Goal: Task Accomplishment & Management: Manage account settings

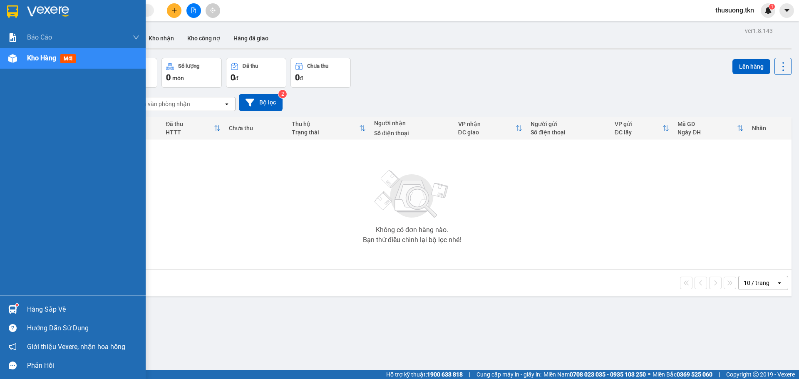
click at [20, 305] on div "Hàng sắp về" at bounding box center [73, 309] width 146 height 19
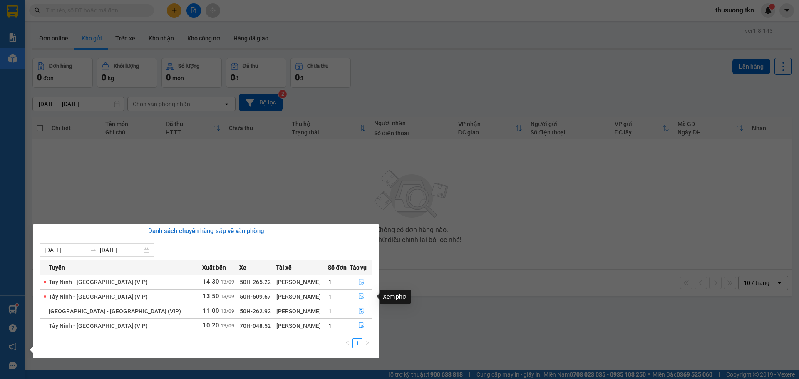
click at [358, 297] on icon "file-done" at bounding box center [361, 296] width 6 height 6
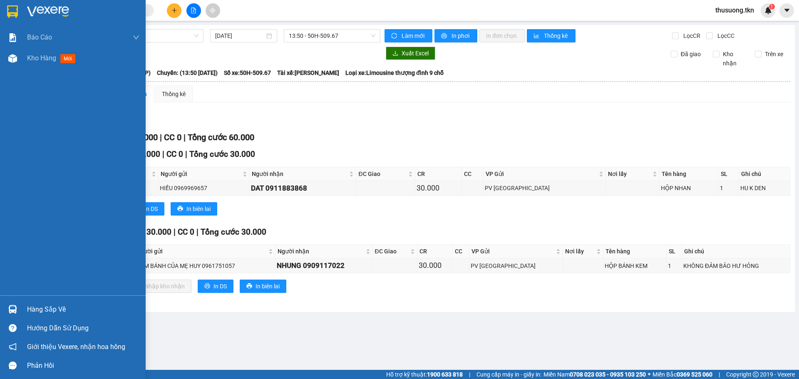
click at [3, 300] on div "Hàng sắp về" at bounding box center [73, 309] width 146 height 19
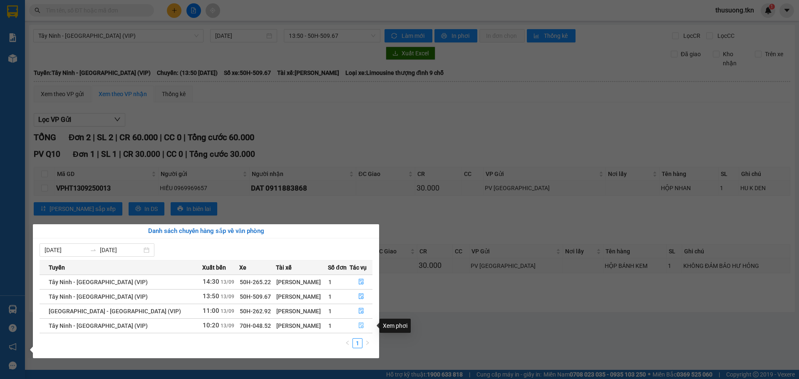
click at [361, 328] on icon "file-done" at bounding box center [361, 325] width 6 height 6
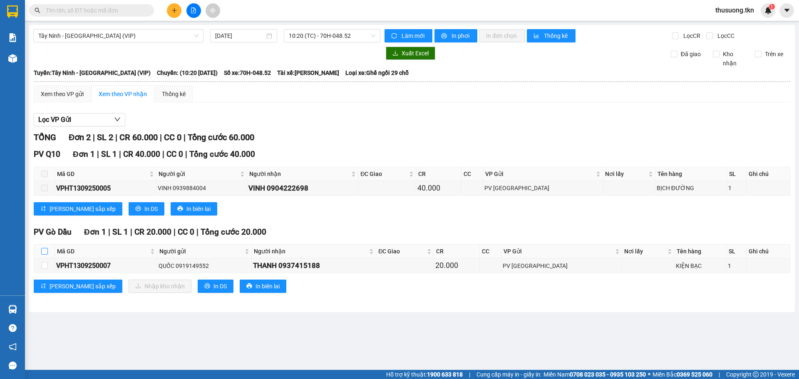
click at [44, 251] on input "checkbox" at bounding box center [44, 251] width 7 height 7
checkbox input "true"
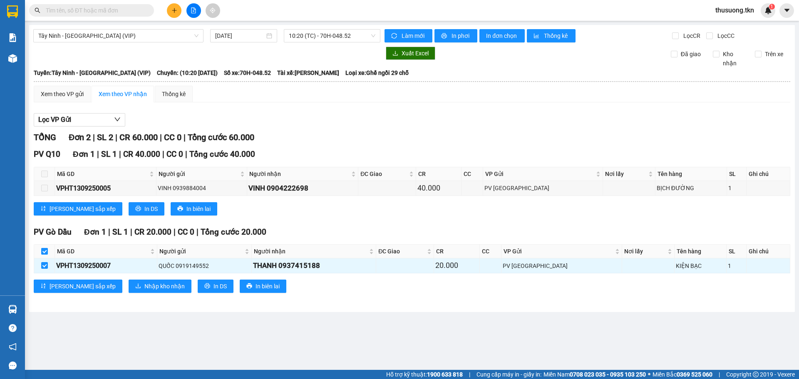
checkbox input "true"
click at [144, 286] on span "Nhập kho nhận" at bounding box center [164, 286] width 40 height 9
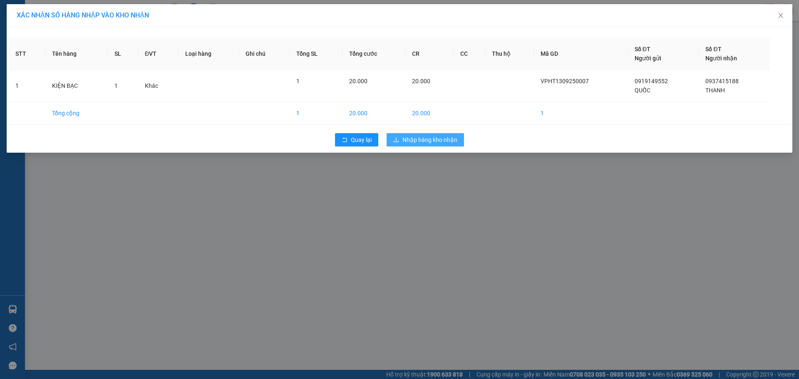
click at [420, 143] on span "Nhập hàng kho nhận" at bounding box center [429, 139] width 55 height 9
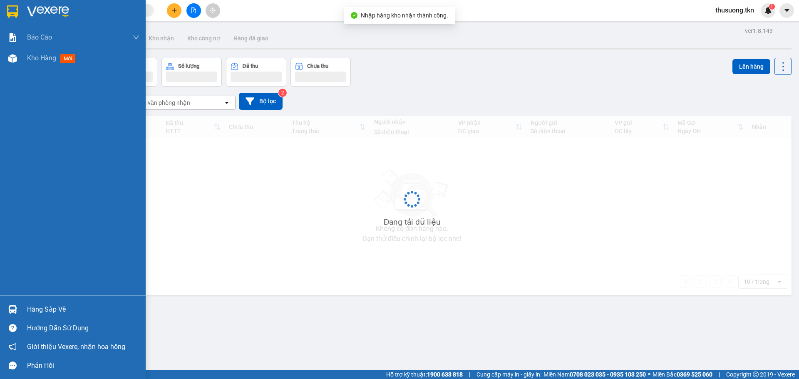
click at [22, 311] on div "Hàng sắp về" at bounding box center [73, 309] width 146 height 19
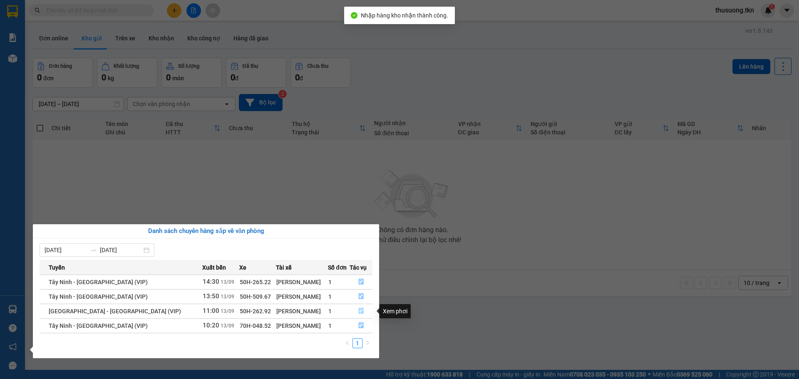
click at [360, 311] on button "button" at bounding box center [361, 310] width 22 height 13
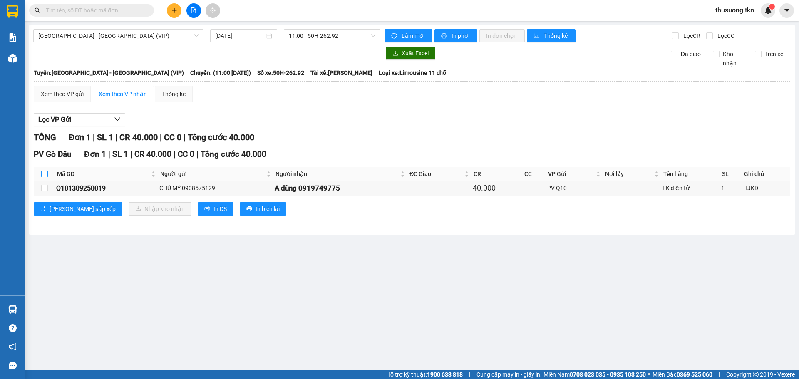
click at [41, 175] on input "checkbox" at bounding box center [44, 174] width 7 height 7
checkbox input "true"
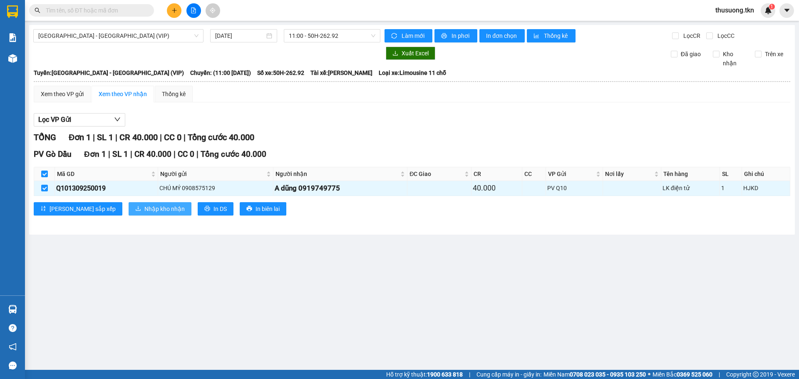
click at [133, 214] on button "Nhập kho nhận" at bounding box center [160, 208] width 63 height 13
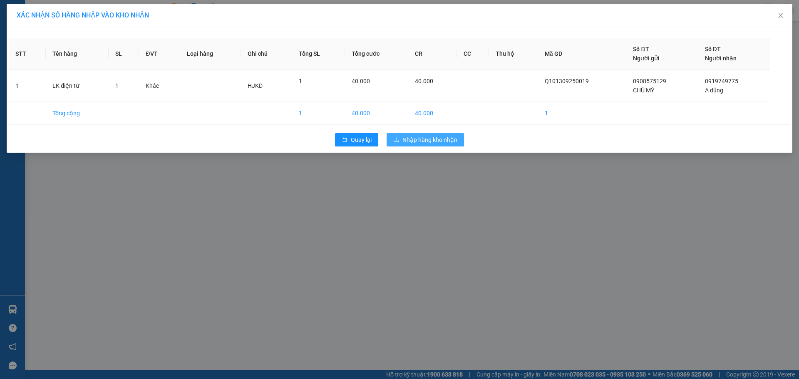
click at [425, 143] on span "Nhập hàng kho nhận" at bounding box center [429, 139] width 55 height 9
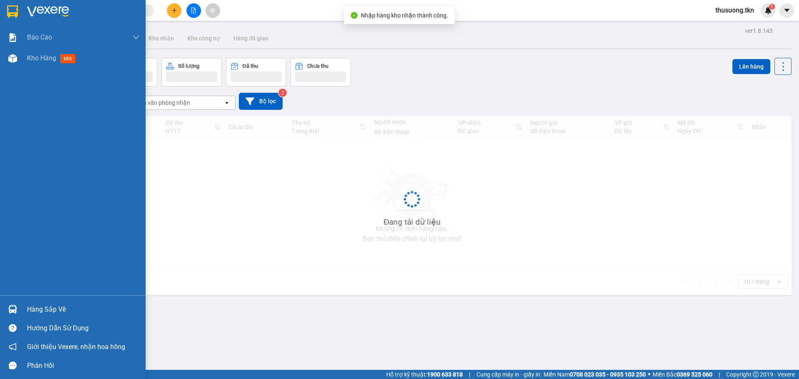
click at [20, 311] on div "Hàng sắp về" at bounding box center [73, 309] width 146 height 19
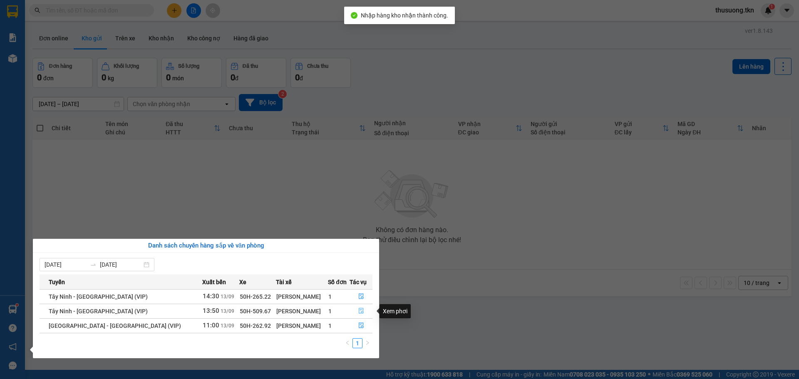
click at [358, 312] on icon "file-done" at bounding box center [361, 311] width 6 height 6
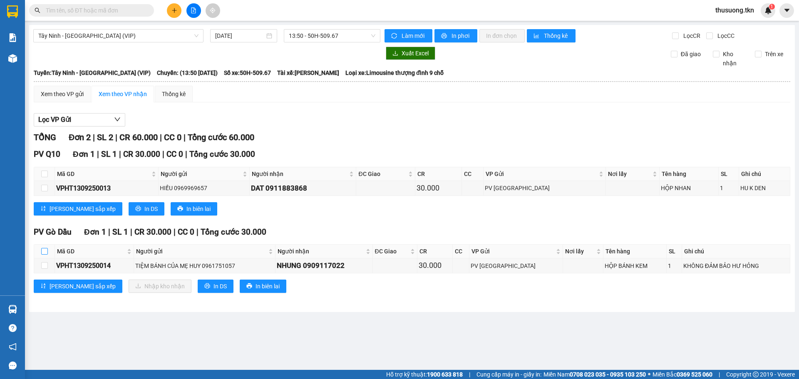
click at [46, 251] on input "checkbox" at bounding box center [44, 251] width 7 height 7
checkbox input "true"
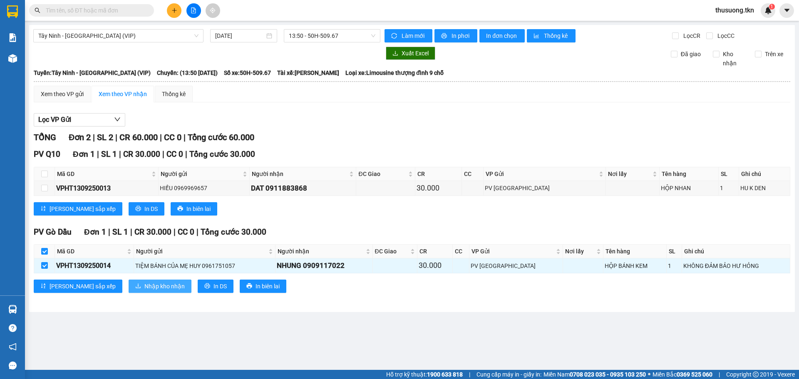
click at [144, 286] on span "Nhập kho nhận" at bounding box center [164, 286] width 40 height 9
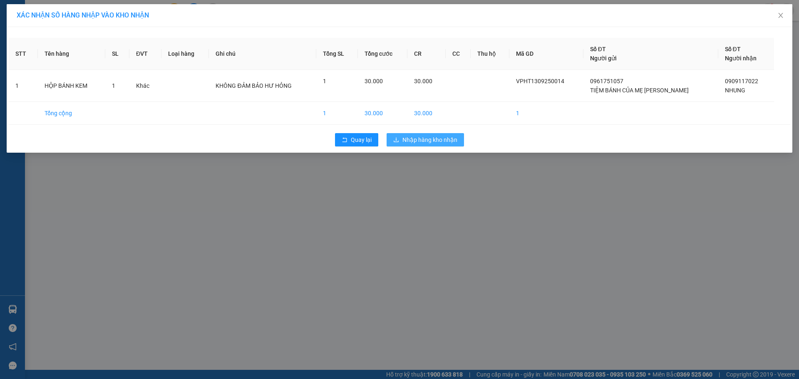
click at [408, 139] on span "Nhập hàng kho nhận" at bounding box center [429, 139] width 55 height 9
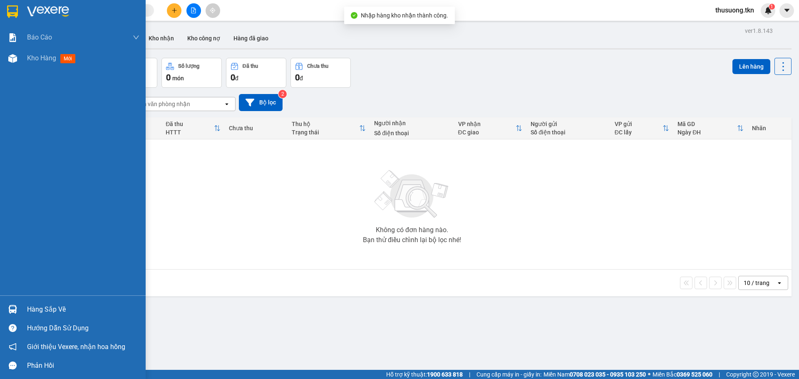
click at [15, 305] on img at bounding box center [12, 309] width 9 height 9
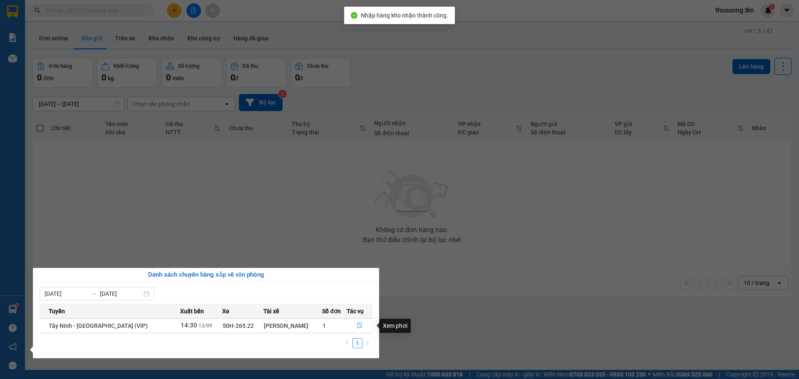
click at [361, 324] on icon "file-done" at bounding box center [359, 325] width 6 height 6
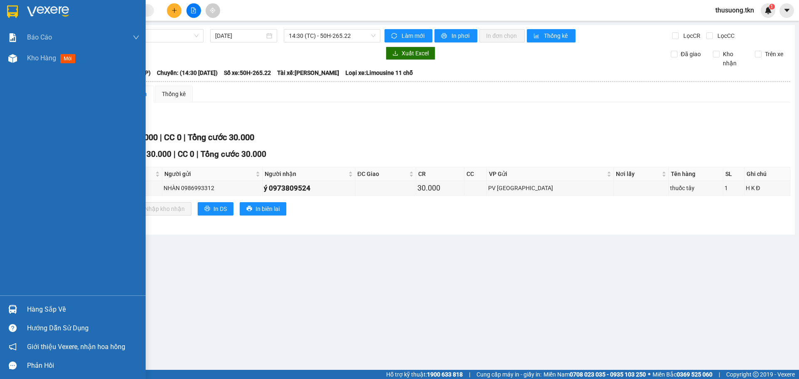
click at [25, 308] on div "Hàng sắp về" at bounding box center [73, 309] width 146 height 19
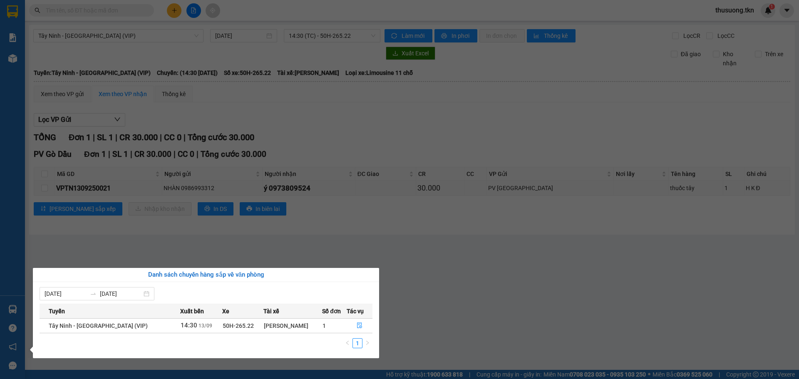
click at [219, 249] on section "Kết quả tìm kiếm ( 0 ) Bộ lọc No Data thusuong.tkn 1 Báo cáo Mẫu 1: Báo cáo dòn…" at bounding box center [399, 189] width 799 height 379
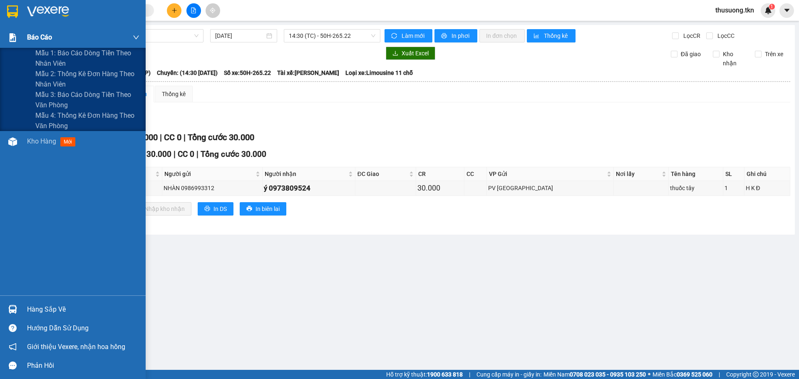
click at [69, 39] on div "Báo cáo" at bounding box center [83, 37] width 112 height 21
